Goal: Task Accomplishment & Management: Use online tool/utility

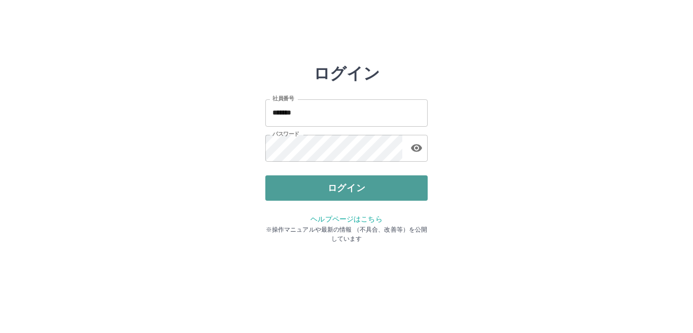
click at [359, 189] on button "ログイン" at bounding box center [346, 188] width 162 height 25
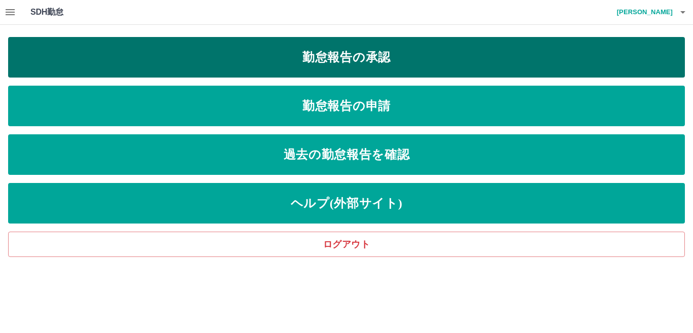
click at [317, 61] on link "勤怠報告の承認" at bounding box center [346, 57] width 677 height 41
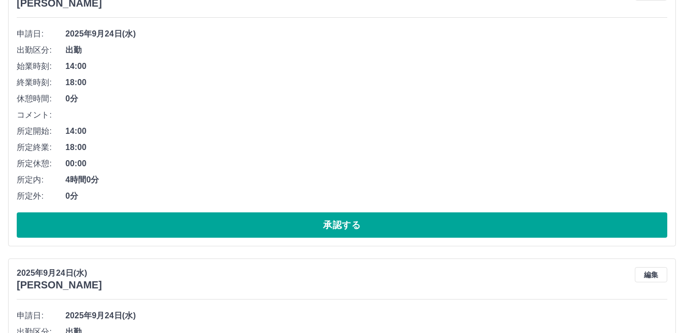
scroll to position [152, 0]
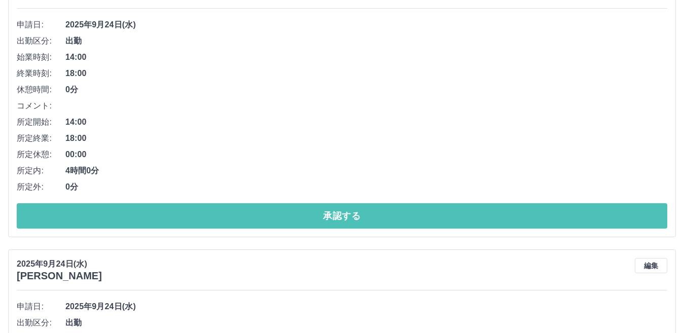
click at [290, 219] on button "承認する" at bounding box center [342, 215] width 651 height 25
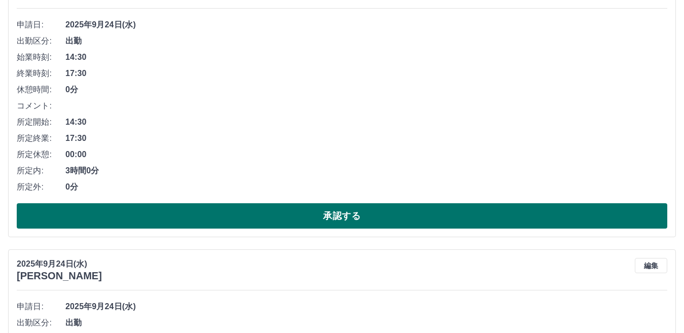
drag, startPoint x: 313, startPoint y: 219, endPoint x: 317, endPoint y: 215, distance: 5.8
click at [313, 217] on button "承認する" at bounding box center [342, 215] width 651 height 25
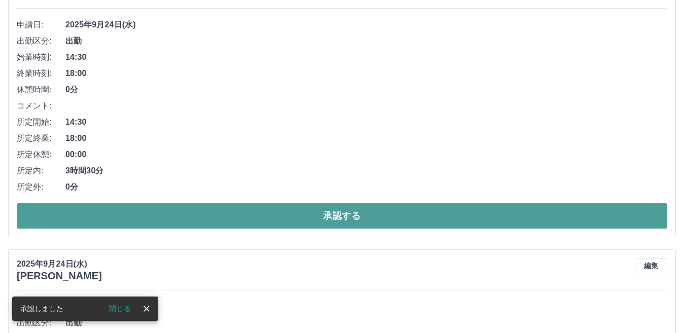
click at [272, 216] on button "承認する" at bounding box center [342, 215] width 651 height 25
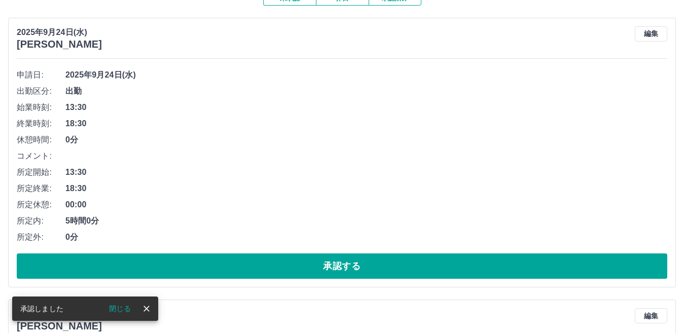
scroll to position [101, 0]
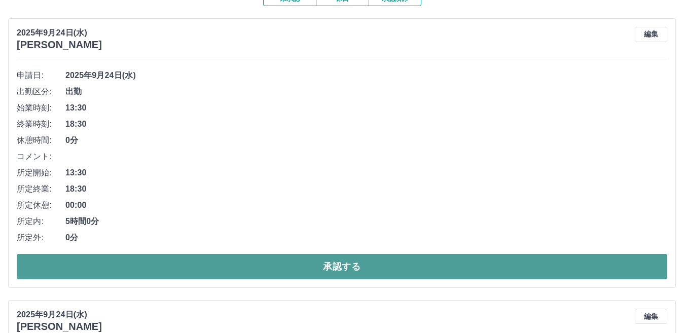
click at [210, 270] on button "承認する" at bounding box center [342, 266] width 651 height 25
